Goal: Task Accomplishment & Management: Use online tool/utility

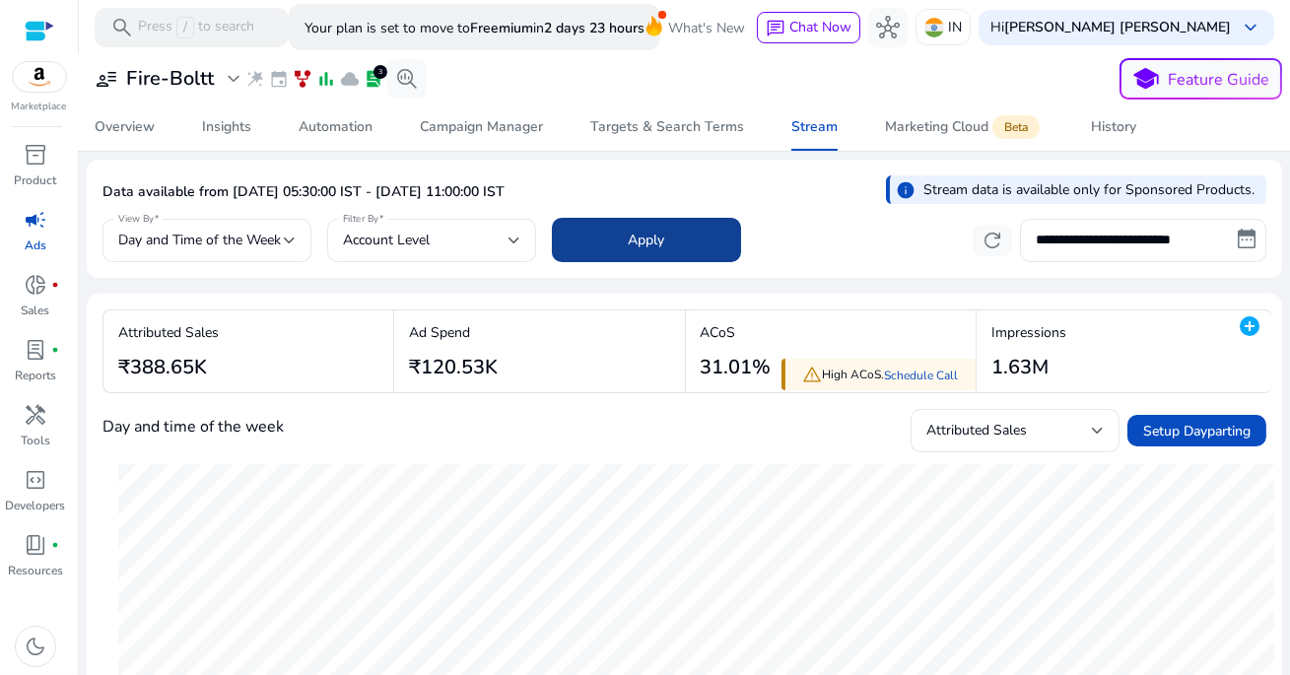
click at [683, 247] on span at bounding box center [646, 240] width 189 height 47
click at [684, 220] on span at bounding box center [646, 240] width 189 height 47
click at [652, 192] on div "Data available from [DATE] 05:30:00 IST - [DATE] 11:00:00 IST info Stream data …" at bounding box center [684, 194] width 1164 height 38
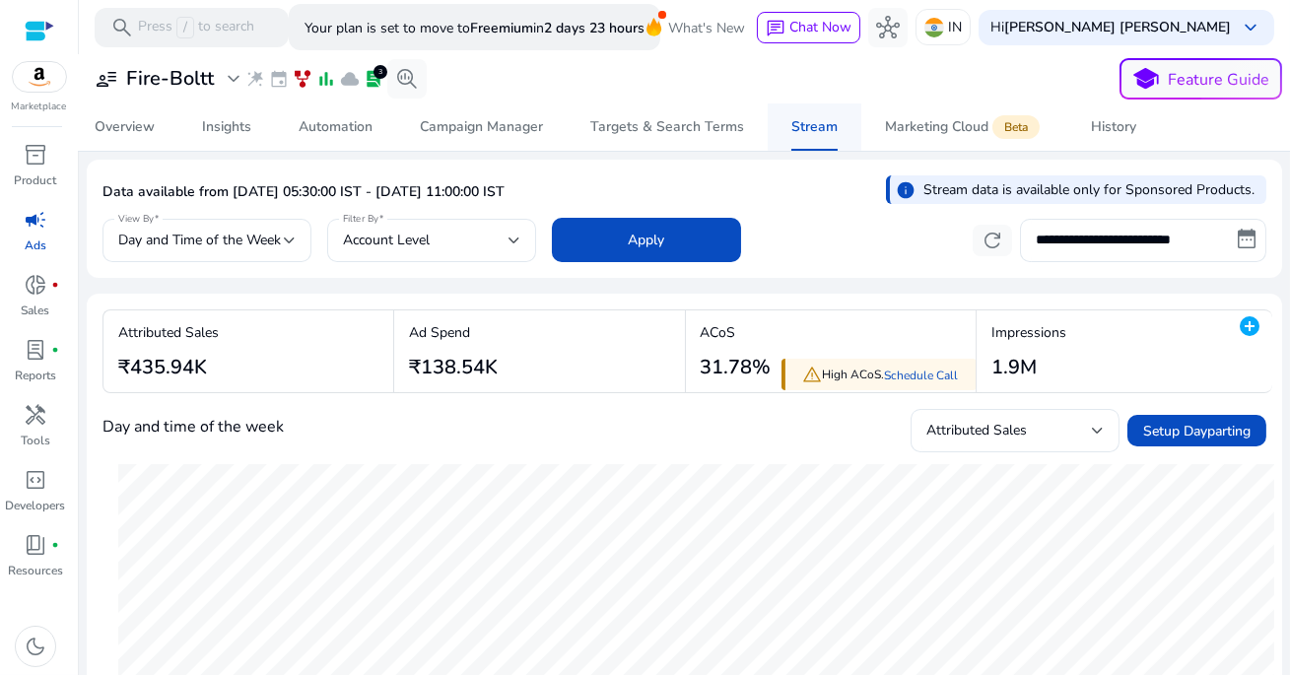
click at [805, 131] on div "Stream" at bounding box center [814, 127] width 46 height 14
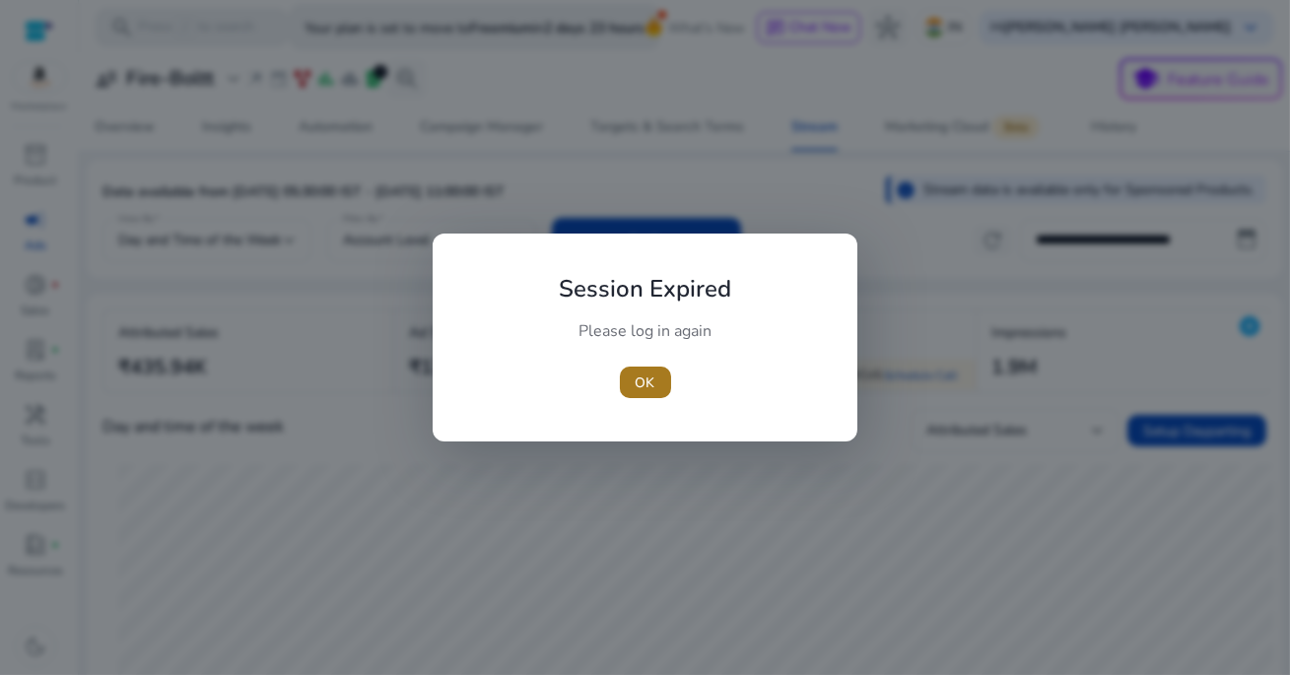
click at [645, 383] on span "OK" at bounding box center [646, 382] width 20 height 21
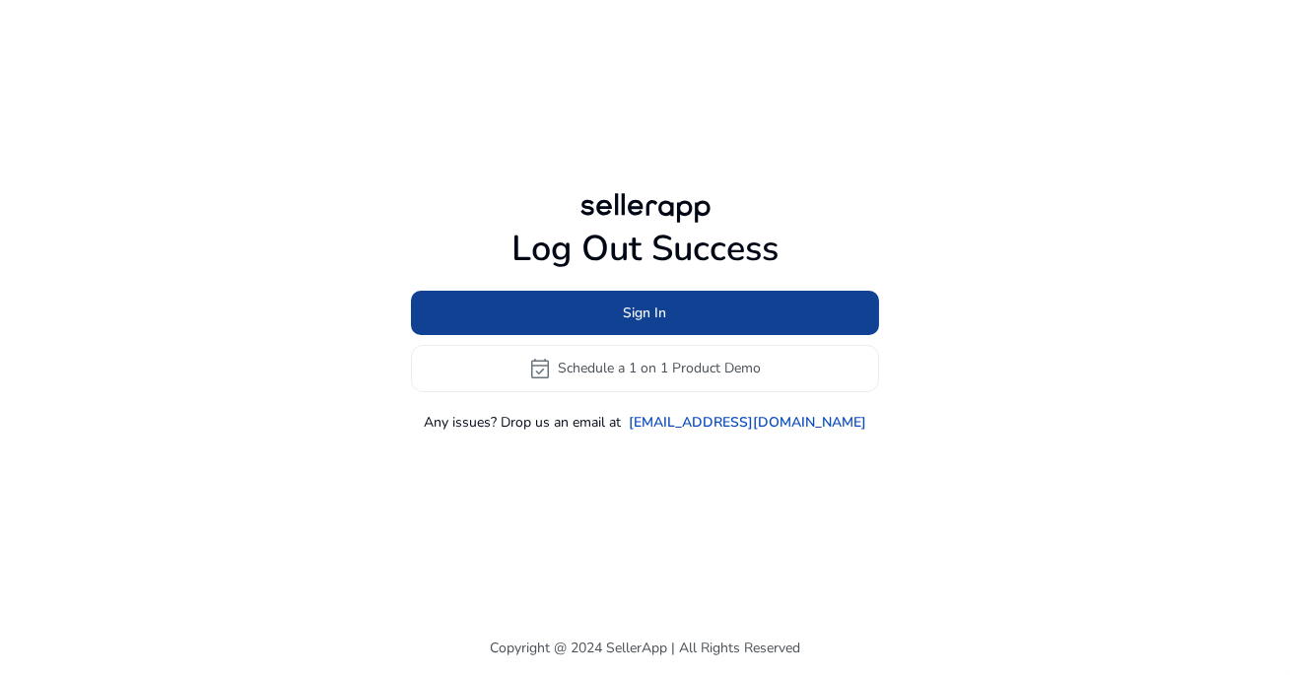
click at [726, 316] on span at bounding box center [645, 312] width 468 height 47
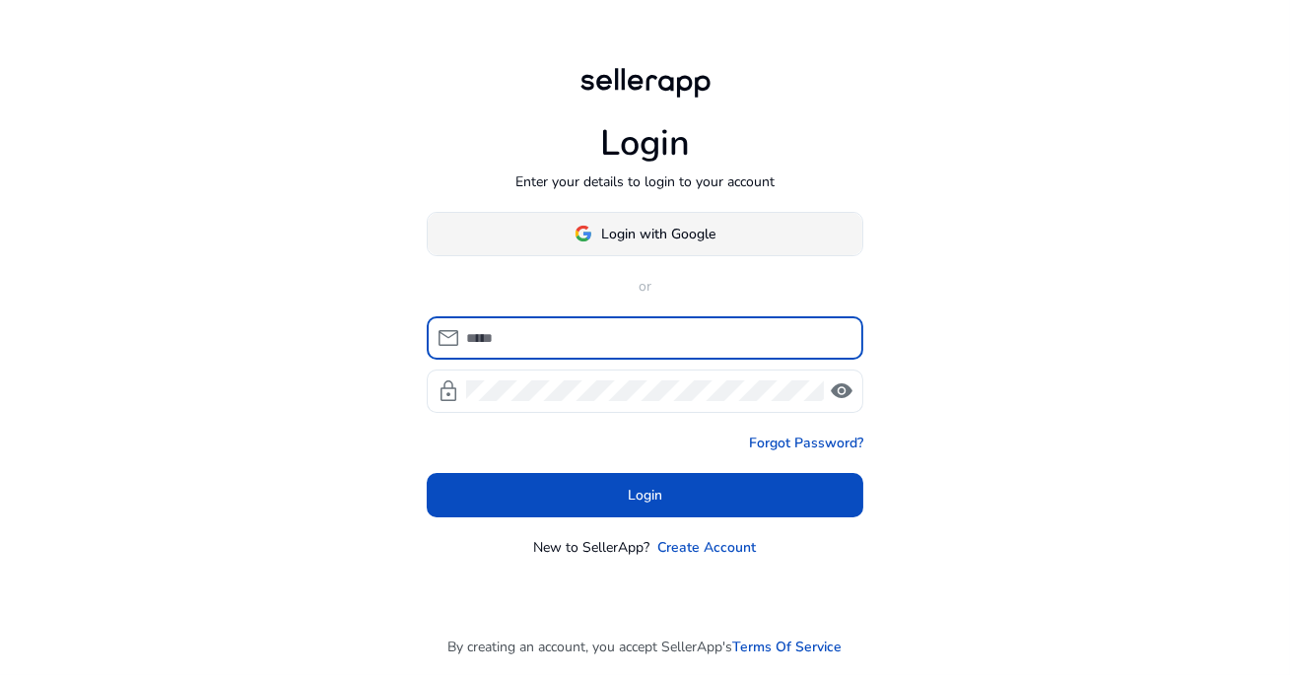
click at [652, 231] on span "Login with Google" at bounding box center [659, 234] width 114 height 21
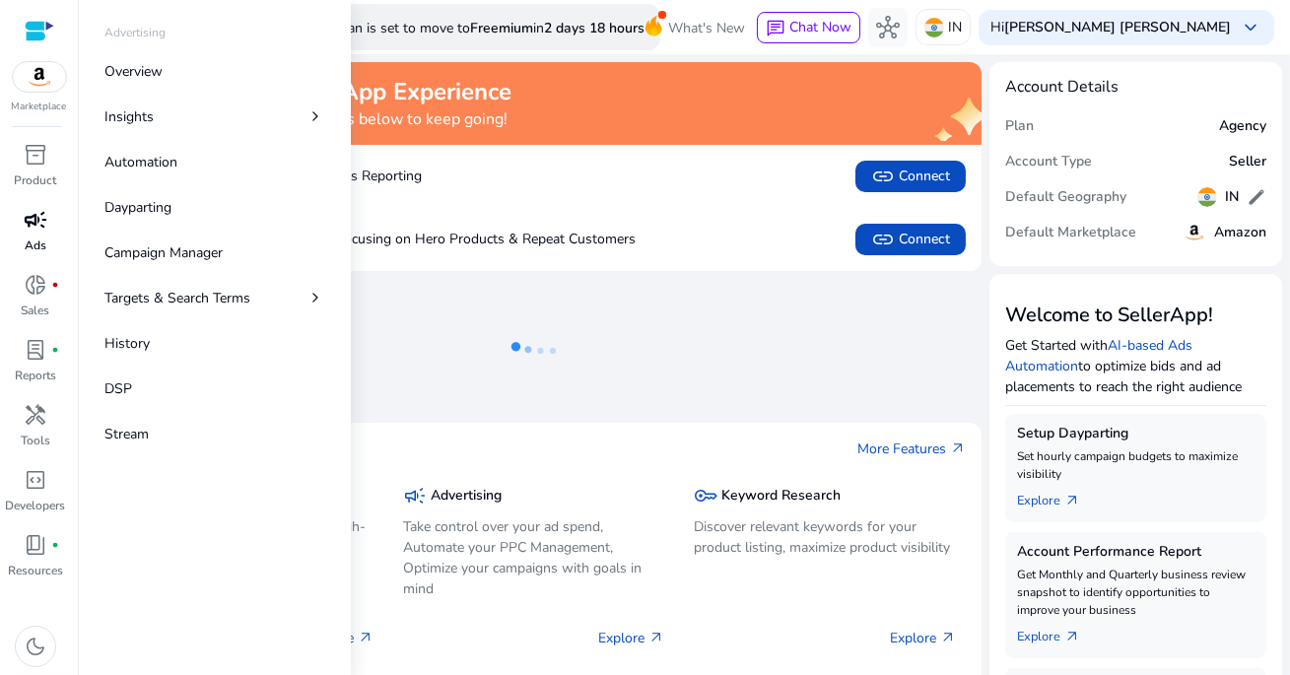
click at [42, 228] on span "campaign" at bounding box center [36, 220] width 24 height 24
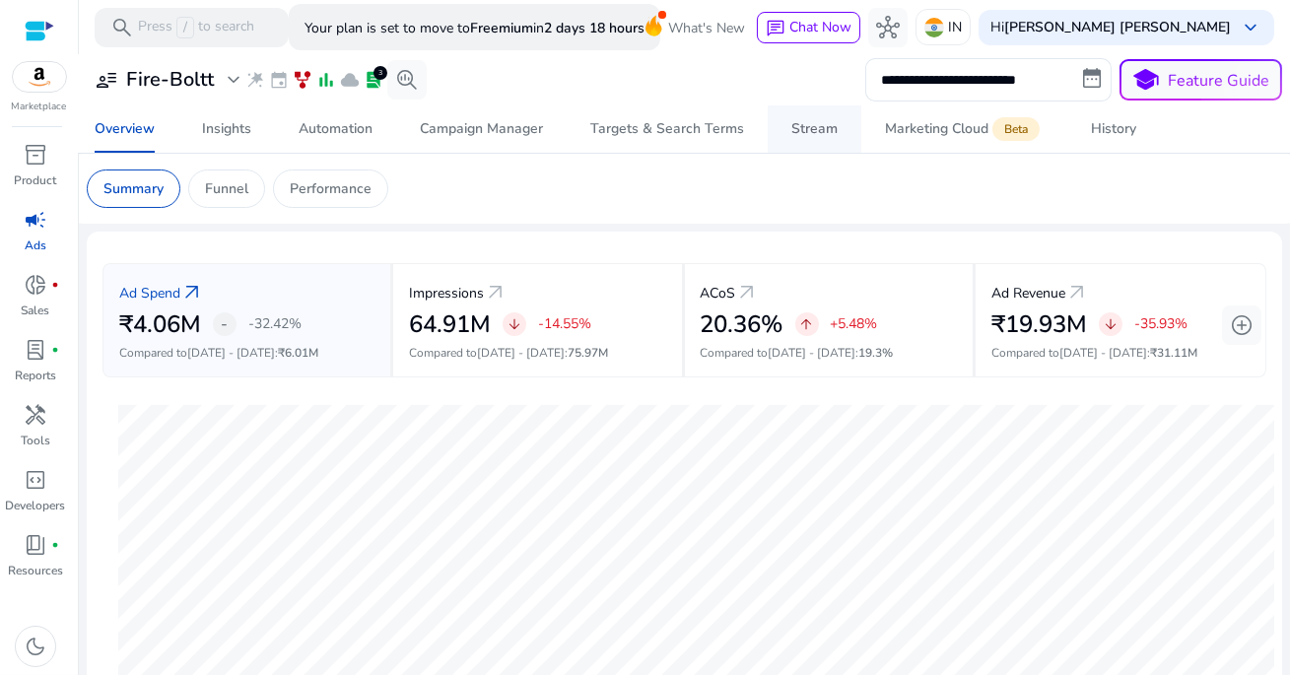
click at [812, 128] on div "Stream" at bounding box center [814, 129] width 46 height 14
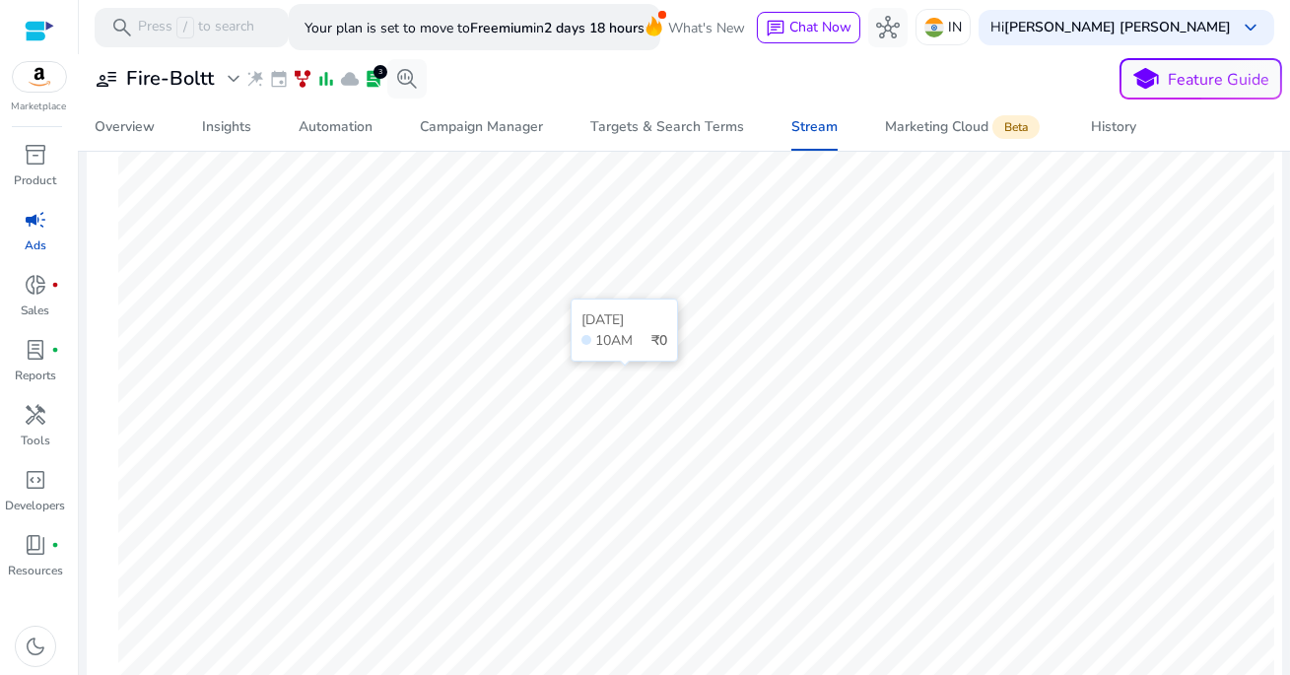
scroll to position [438, 0]
